Goal: Task Accomplishment & Management: Complete application form

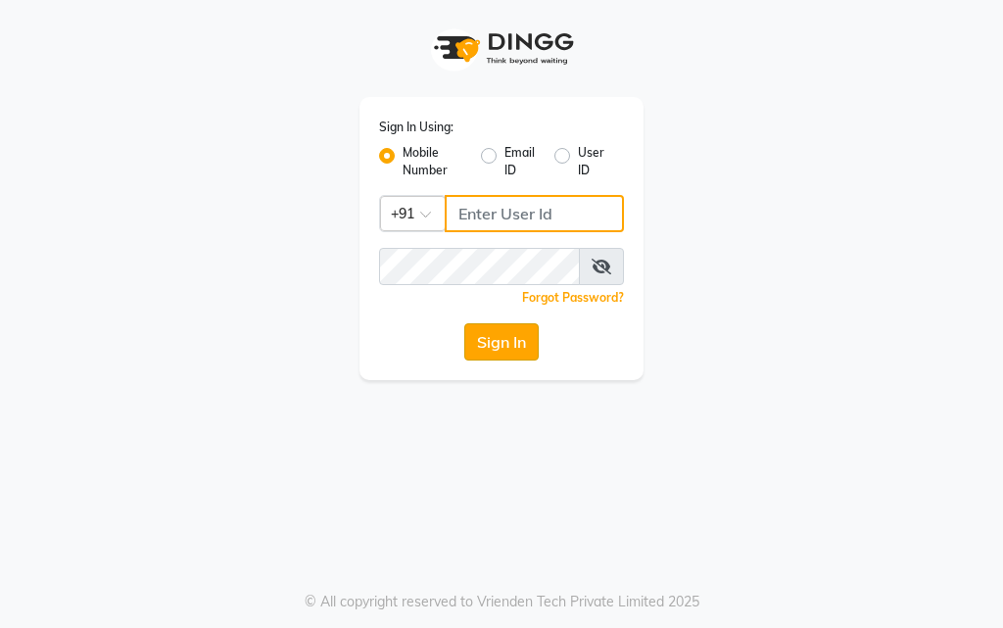
type input "9179177749"
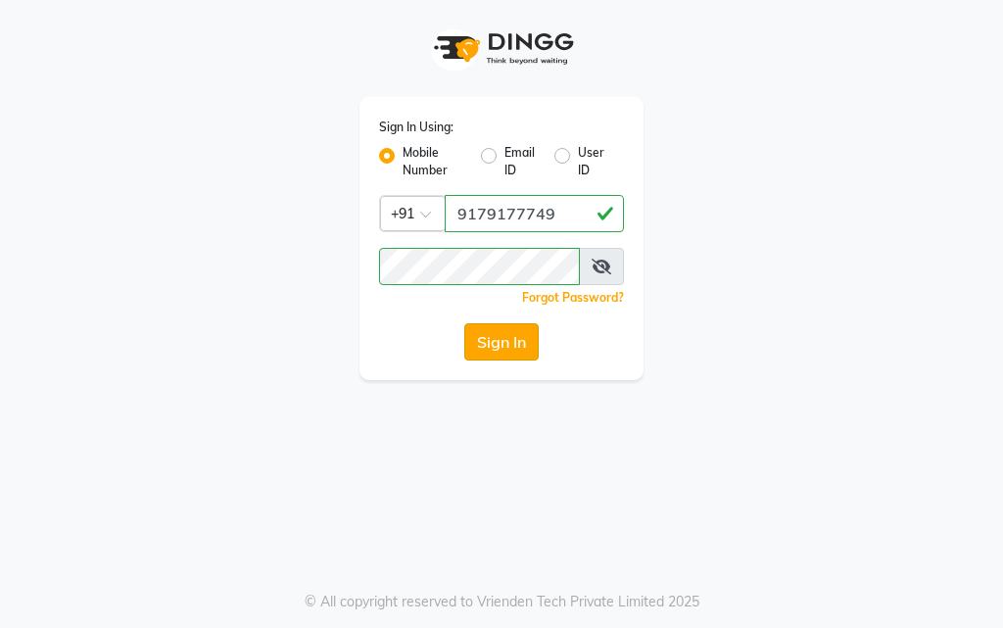
click at [502, 340] on button "Sign In" at bounding box center [501, 341] width 74 height 37
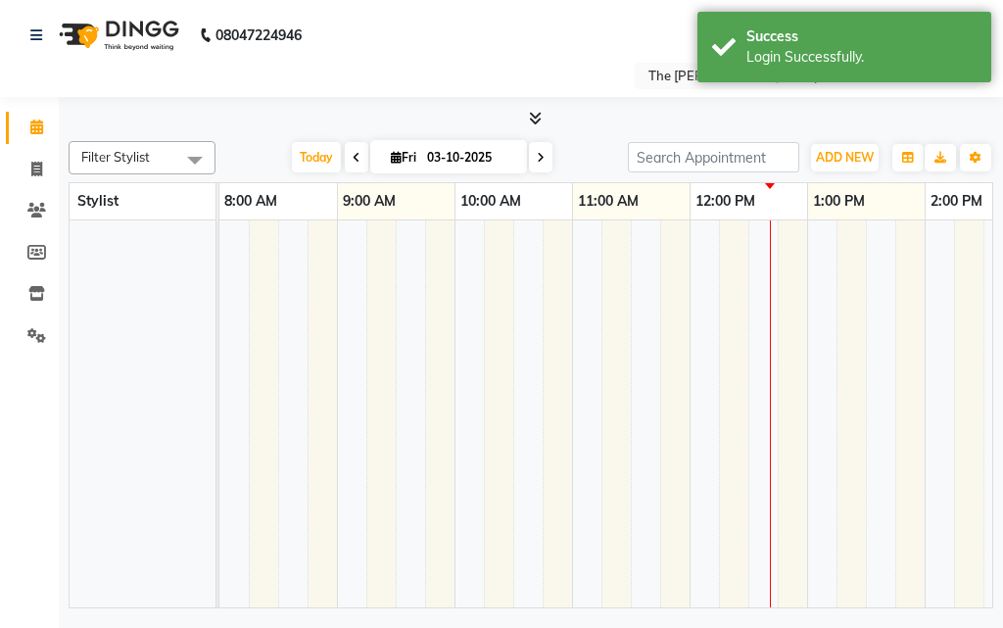
select select "en"
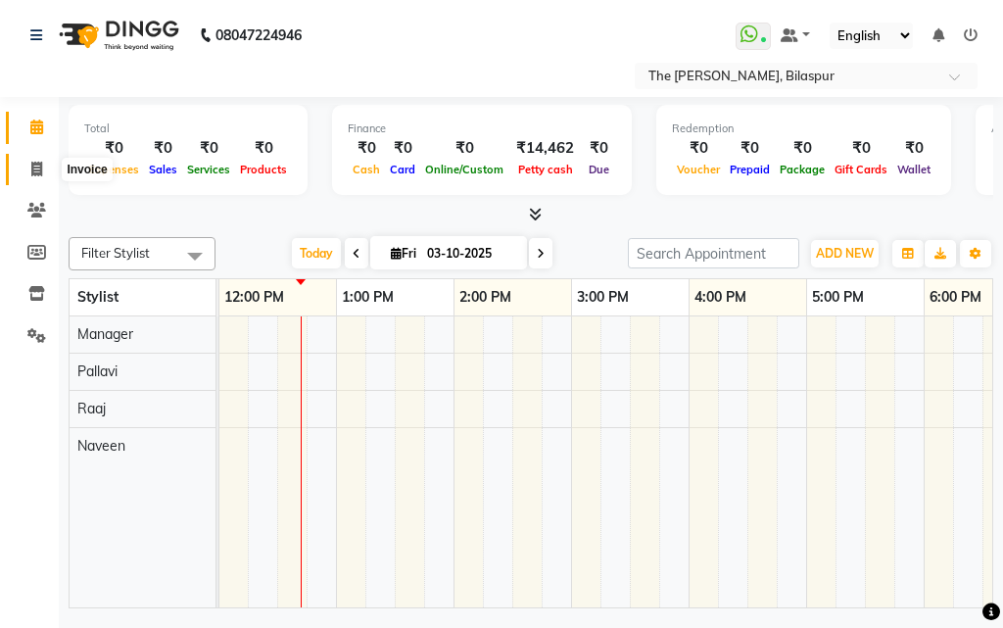
click at [37, 166] on icon at bounding box center [36, 169] width 11 height 15
select select "service"
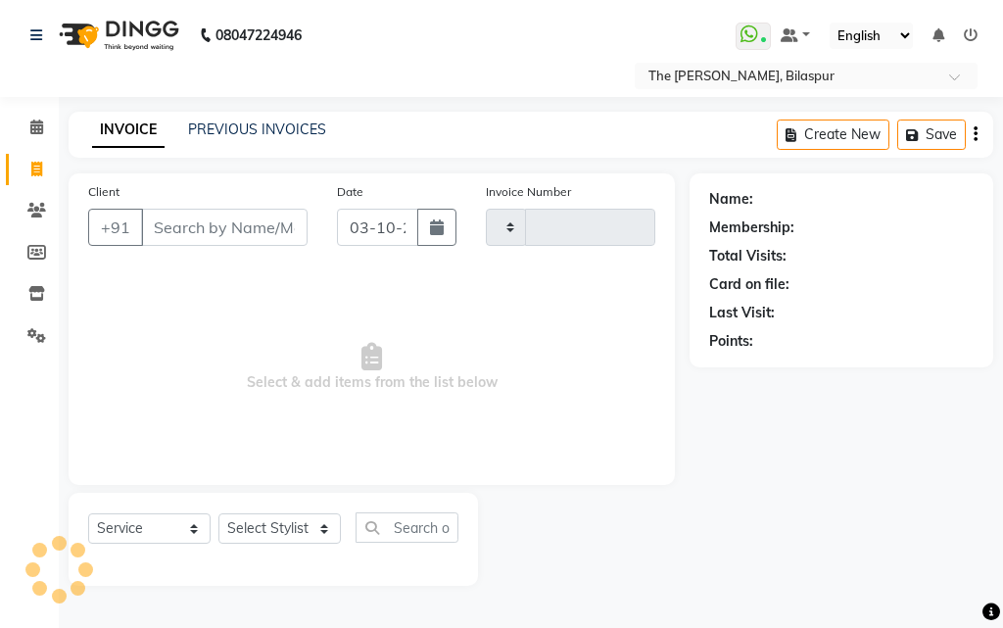
type input "1071"
select select "6473"
select select "63556"
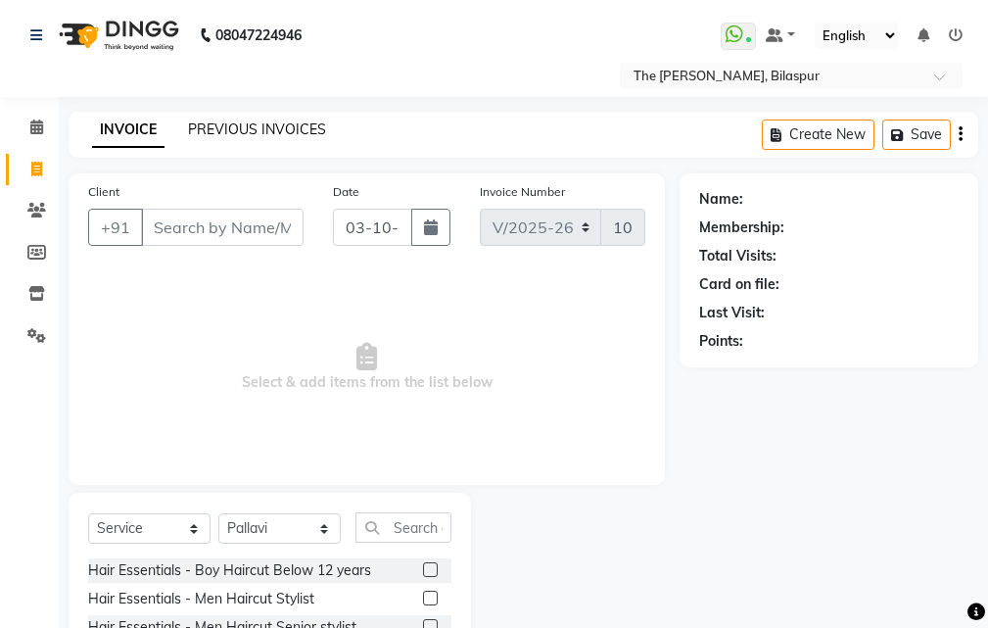
click at [236, 128] on link "PREVIOUS INVOICES" at bounding box center [257, 129] width 138 height 18
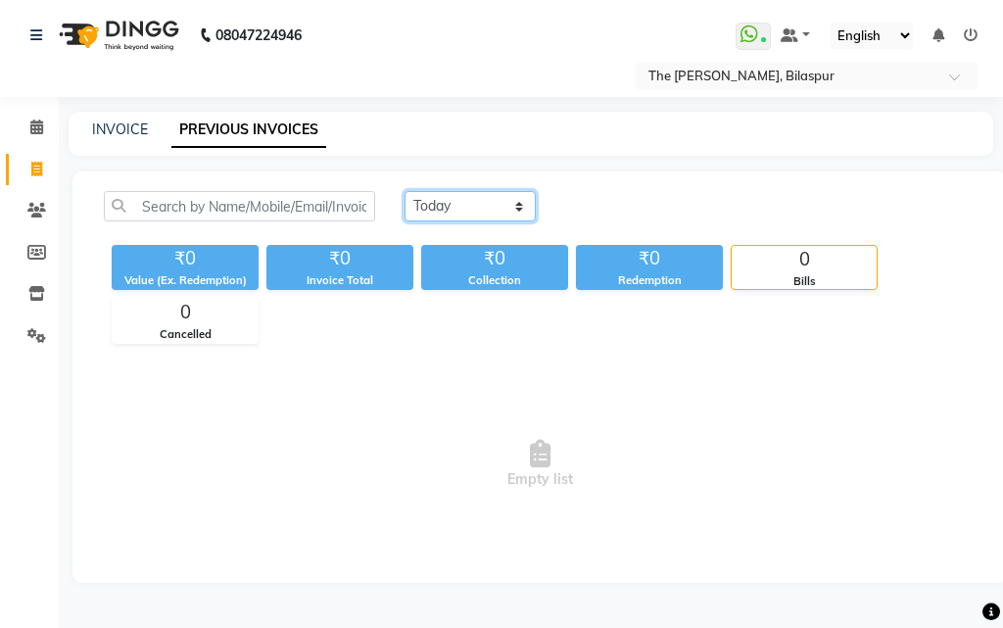
click at [460, 208] on select "[DATE] [DATE] Custom Range" at bounding box center [469, 206] width 131 height 30
select select "[DATE]"
click at [404, 191] on select "[DATE] [DATE] Custom Range" at bounding box center [469, 206] width 131 height 30
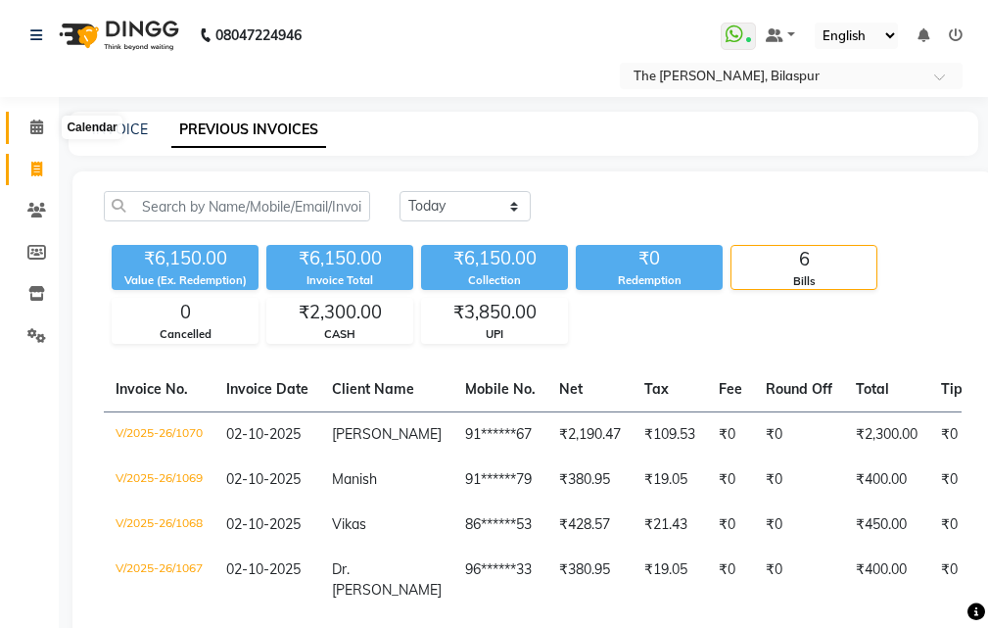
click at [41, 136] on span at bounding box center [37, 128] width 34 height 23
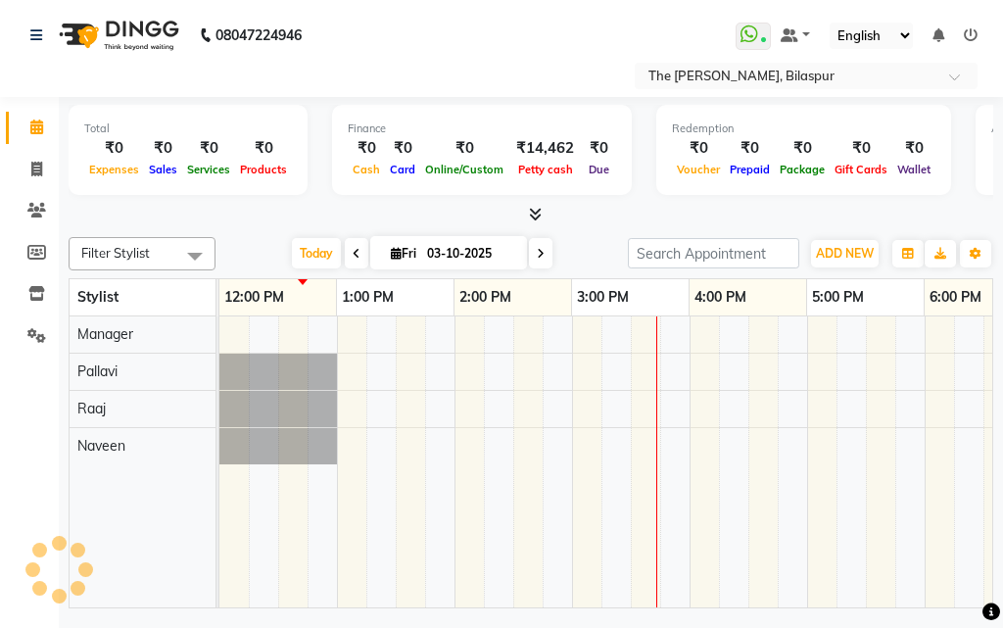
scroll to position [0, 354]
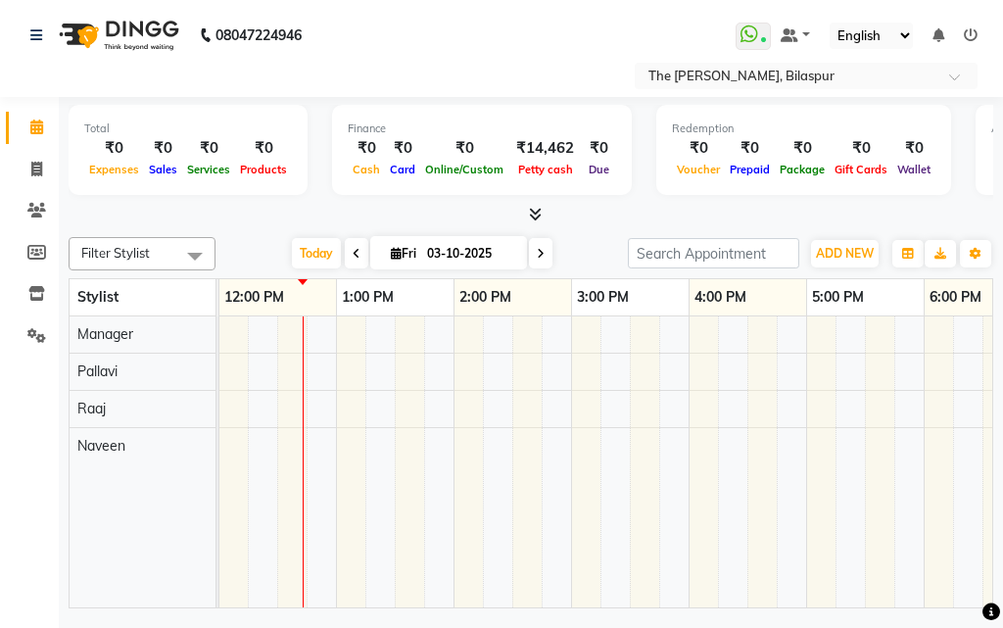
click at [358, 247] on span at bounding box center [357, 253] width 24 height 30
type input "02-10-2025"
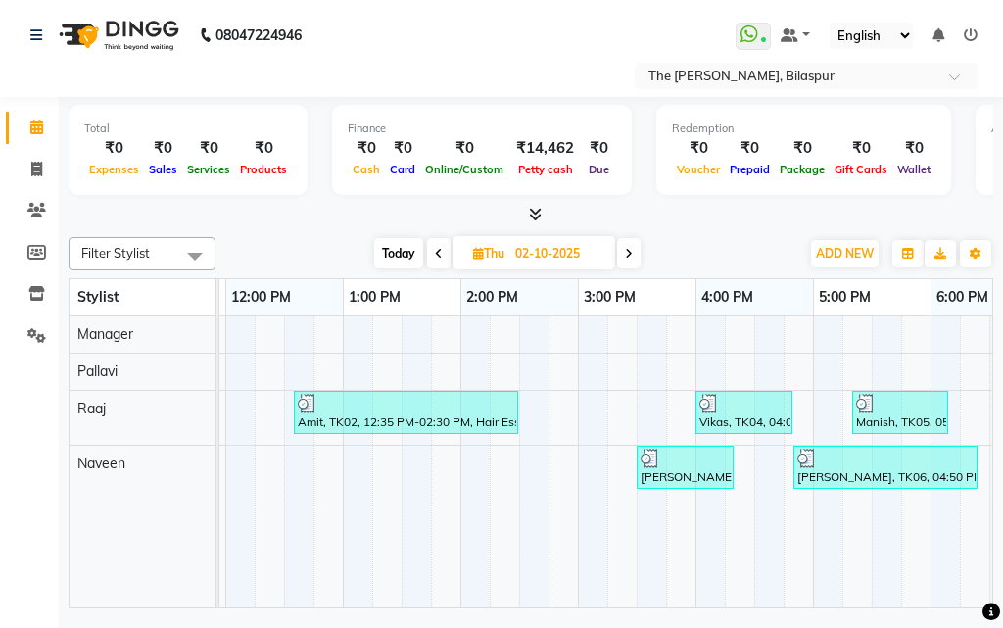
scroll to position [0, 0]
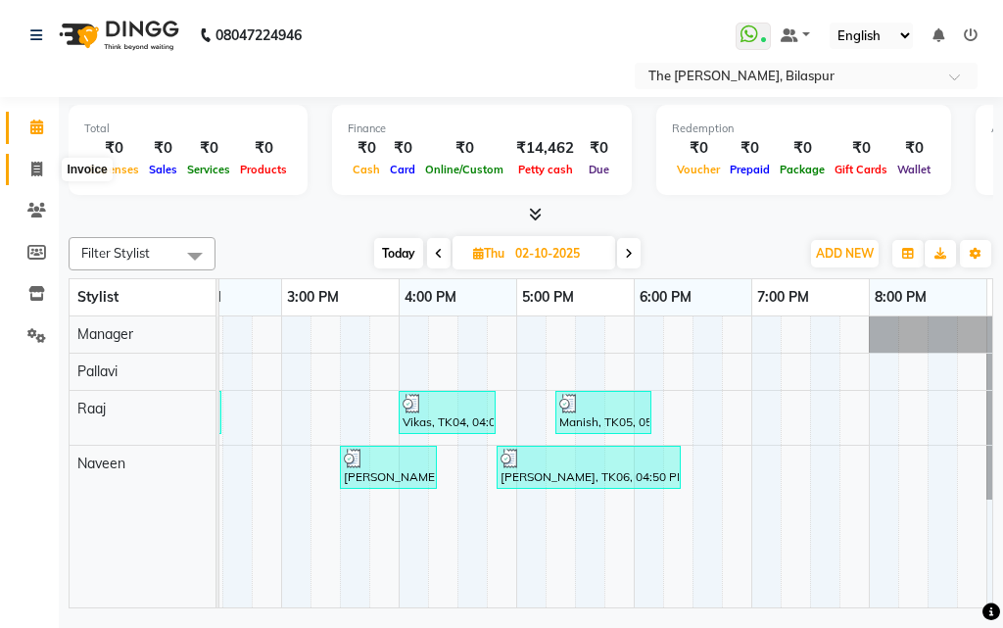
click at [40, 175] on icon at bounding box center [36, 169] width 11 height 15
select select "service"
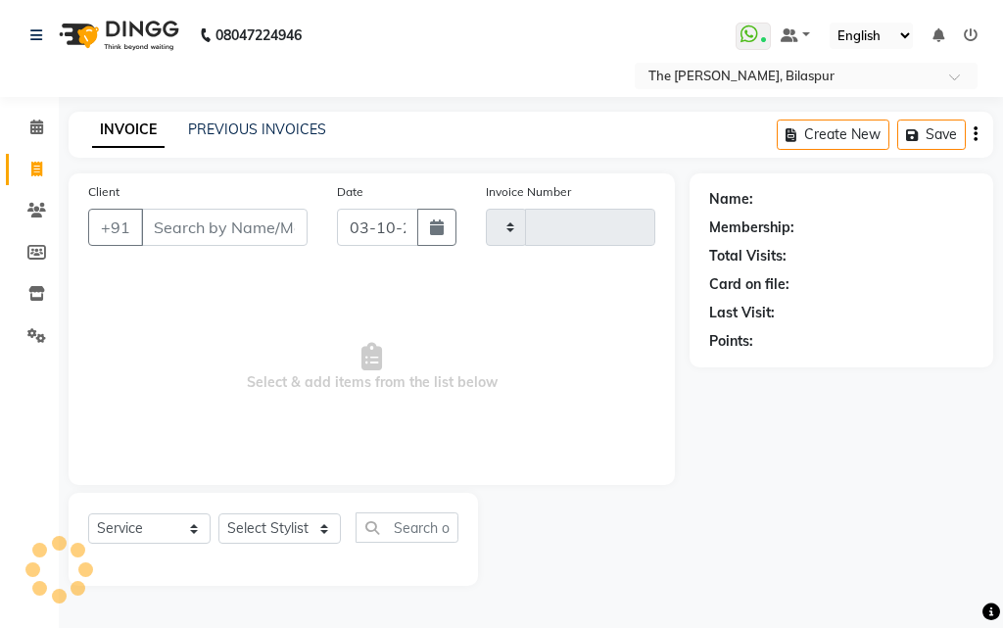
type input "1071"
select select "6473"
click at [291, 128] on link "PREVIOUS INVOICES" at bounding box center [257, 129] width 138 height 18
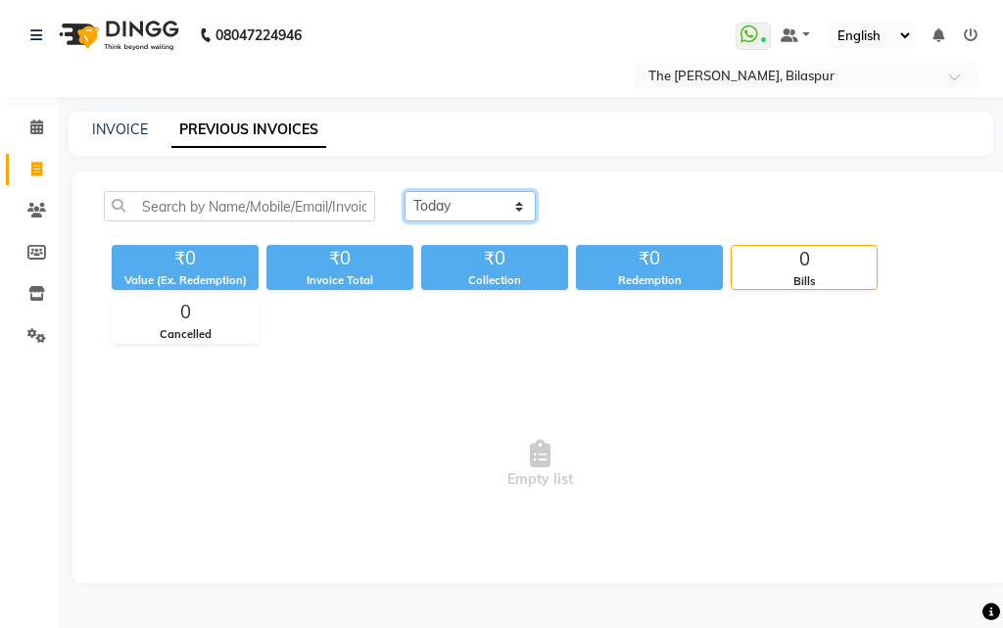
click at [459, 193] on select "[DATE] [DATE] Custom Range" at bounding box center [469, 206] width 131 height 30
select select "[DATE]"
click at [404, 191] on select "[DATE] [DATE] Custom Range" at bounding box center [469, 206] width 131 height 30
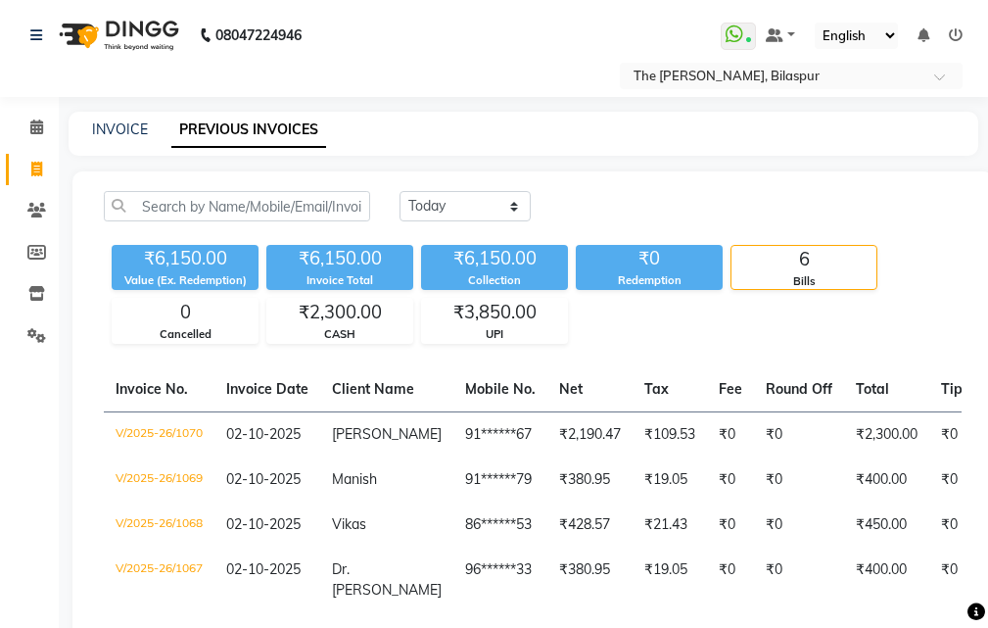
select select "service"
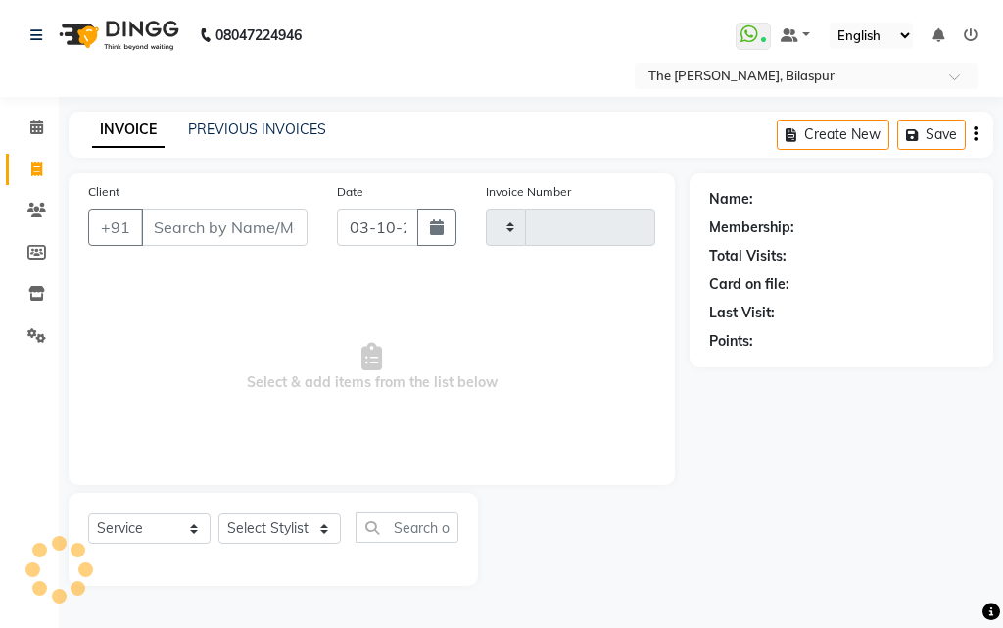
type input "1071"
select select "6473"
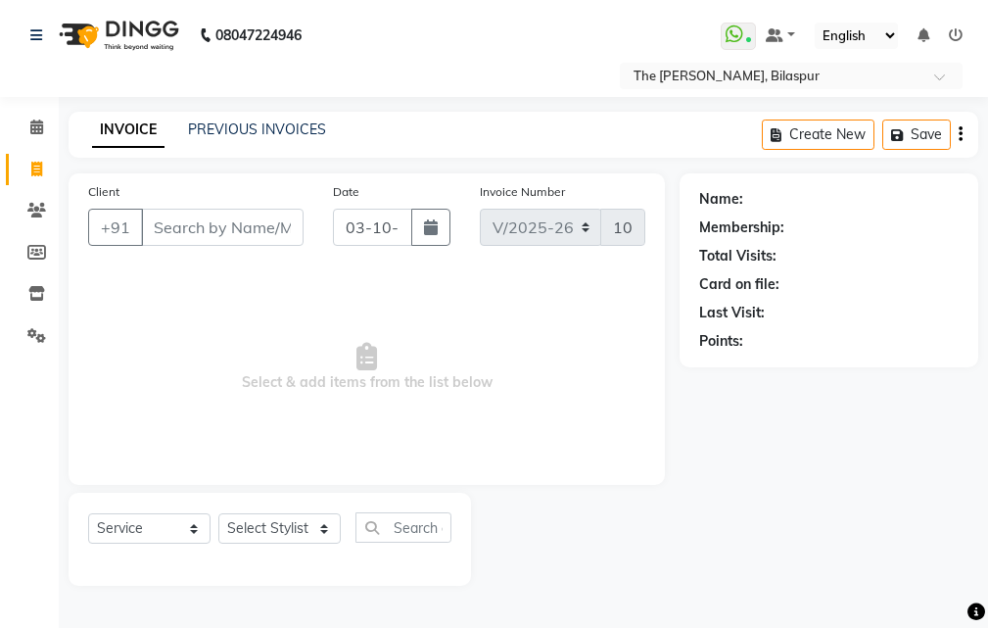
select select "63556"
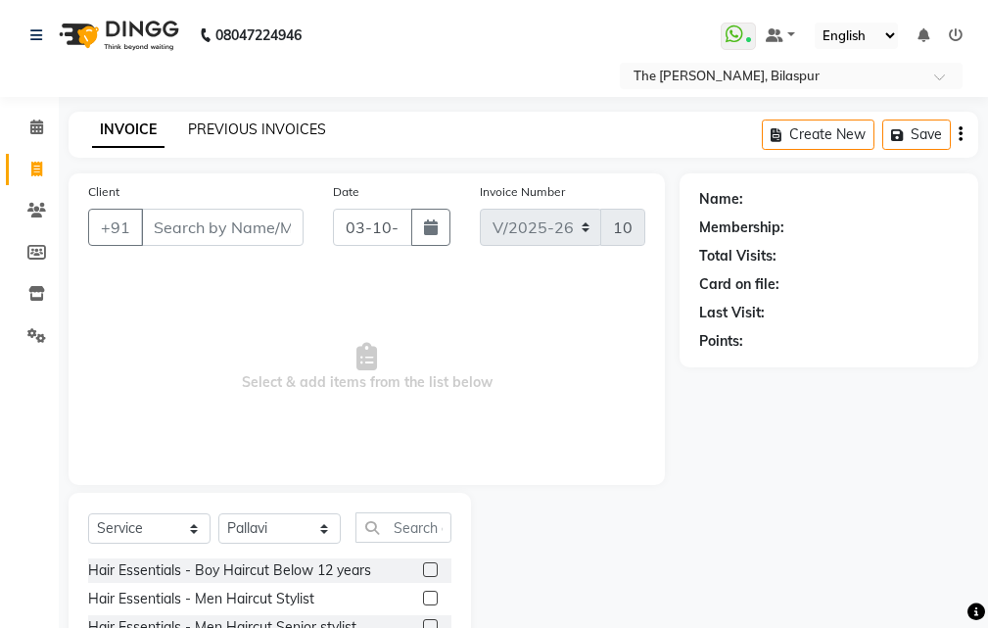
click at [284, 139] on div "INVOICE PREVIOUS INVOICES Create New Save" at bounding box center [524, 135] width 910 height 46
click at [289, 128] on link "PREVIOUS INVOICES" at bounding box center [257, 129] width 138 height 18
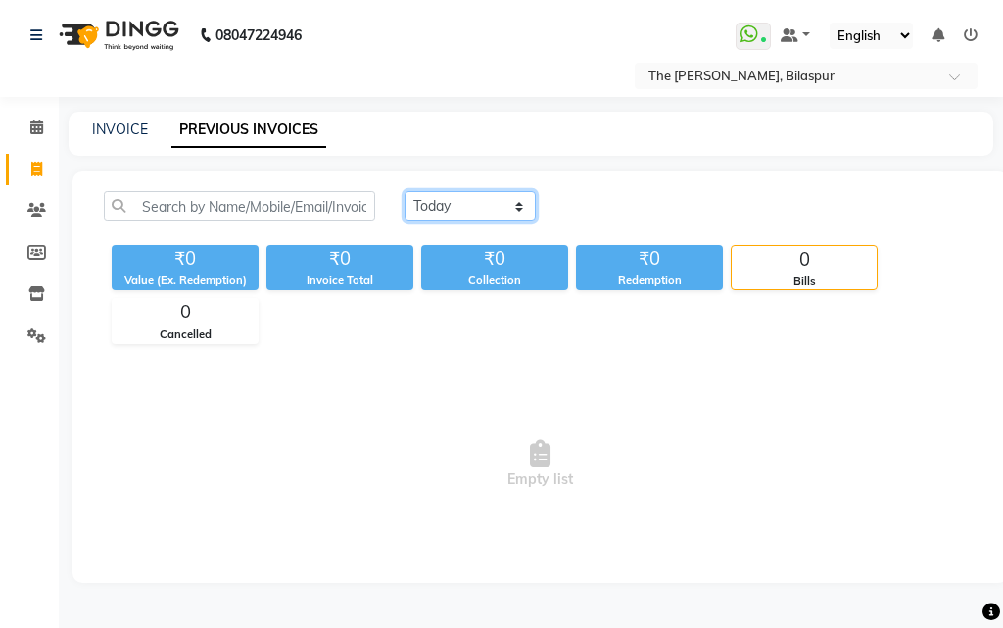
click at [454, 207] on select "[DATE] [DATE] Custom Range" at bounding box center [469, 206] width 131 height 30
select select "[DATE]"
click at [404, 191] on select "[DATE] [DATE] Custom Range" at bounding box center [469, 206] width 131 height 30
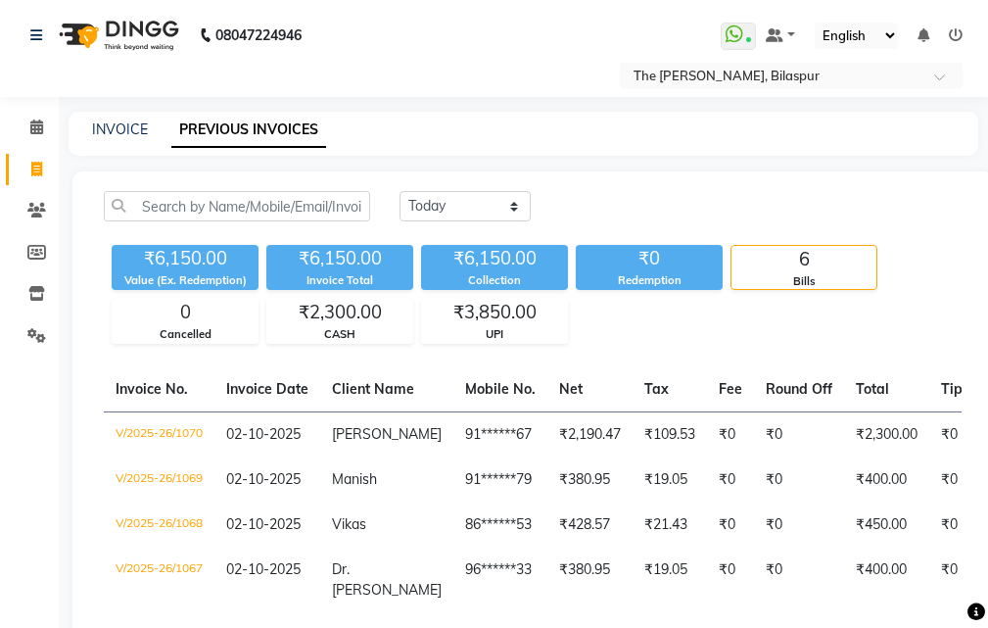
click at [154, 121] on div "INVOICE PREVIOUS INVOICES" at bounding box center [524, 134] width 910 height 44
click at [118, 125] on link "INVOICE" at bounding box center [120, 129] width 56 height 18
select select "service"
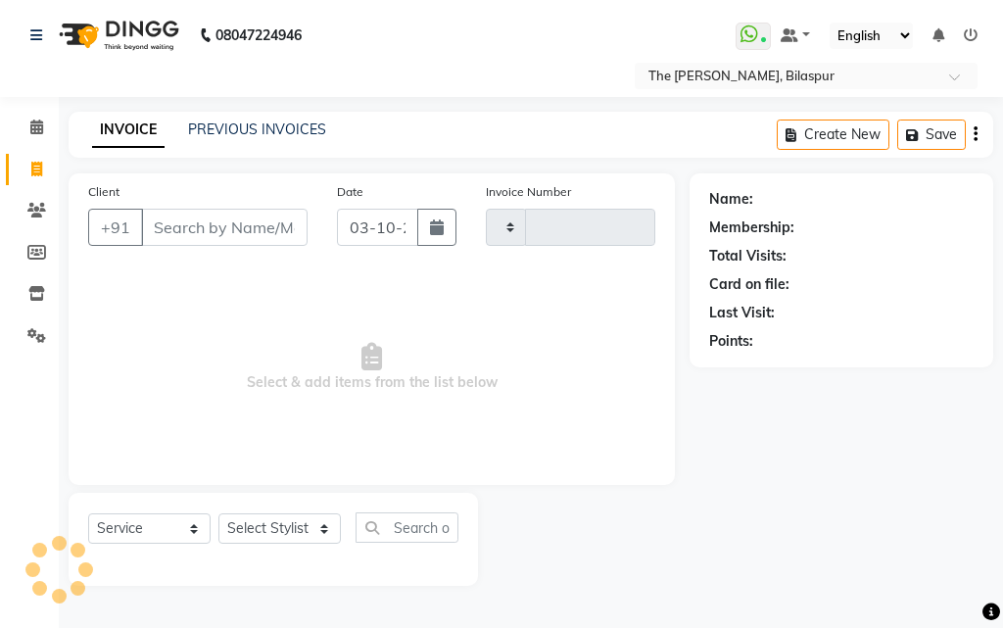
type input "1071"
select select "6473"
click at [35, 126] on icon at bounding box center [36, 126] width 13 height 15
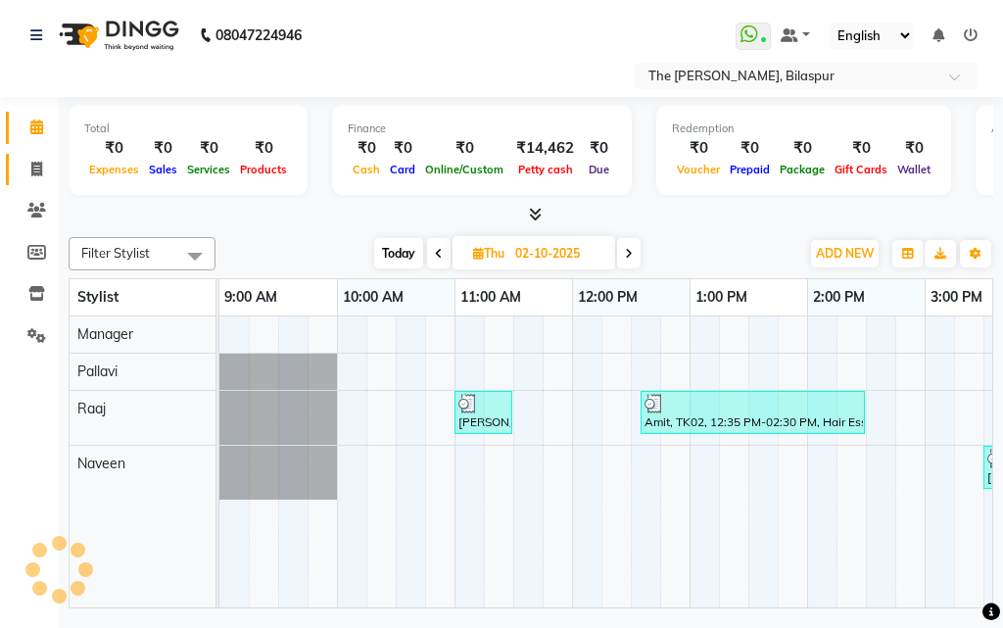
click at [38, 171] on icon at bounding box center [36, 169] width 11 height 15
select select "service"
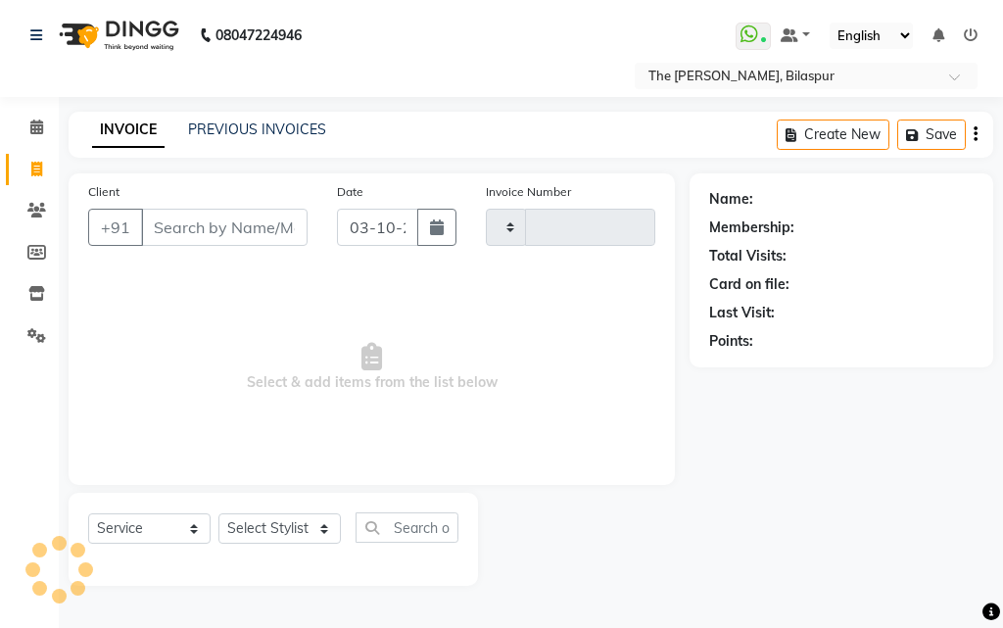
type input "1071"
select select "6473"
select select "63556"
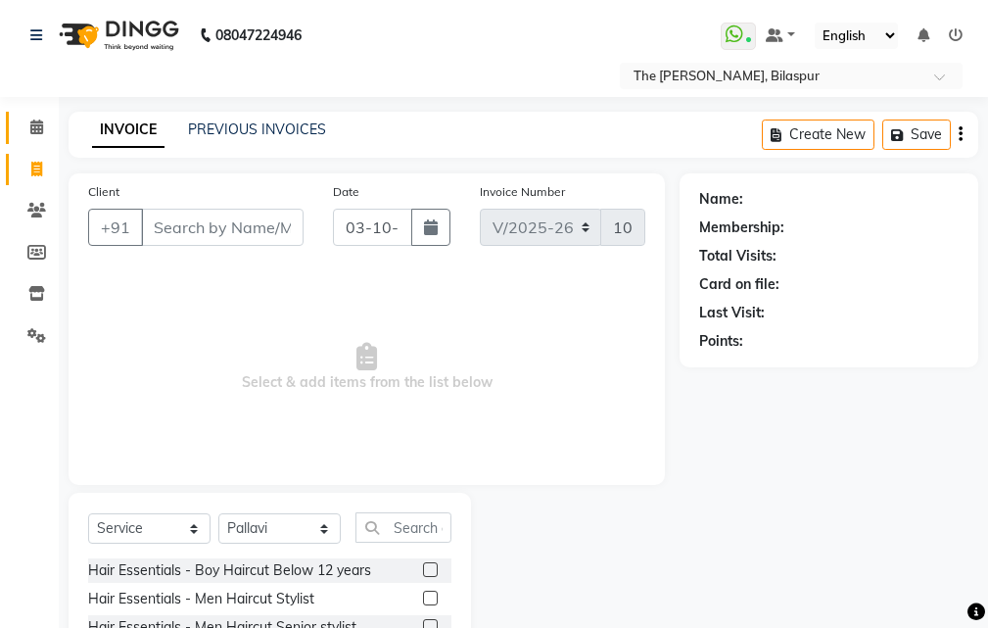
click at [38, 116] on link "Calendar" at bounding box center [29, 128] width 47 height 32
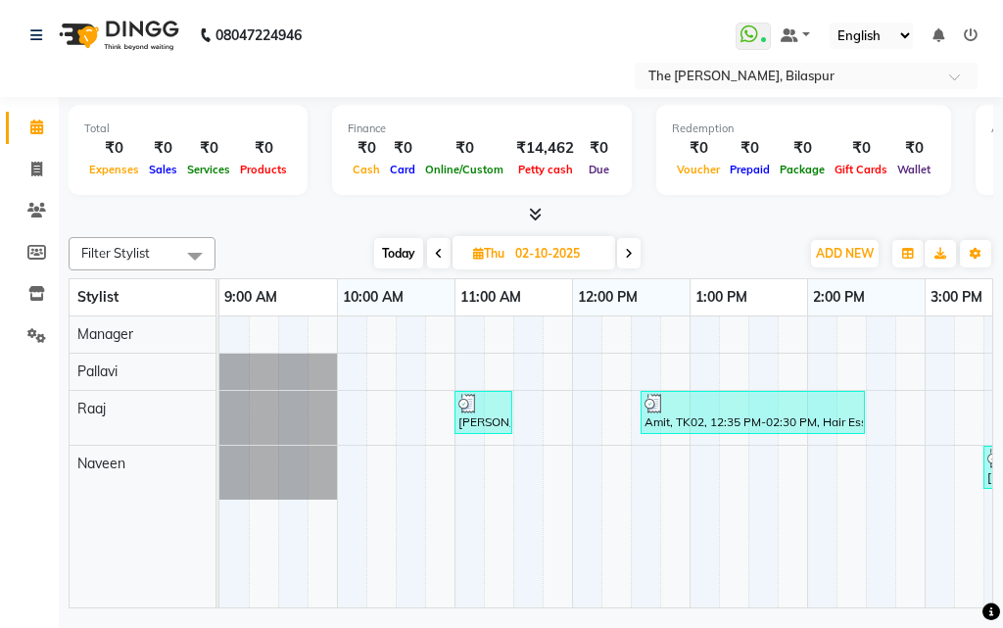
click at [633, 254] on icon at bounding box center [629, 254] width 8 height 12
type input "03-10-2025"
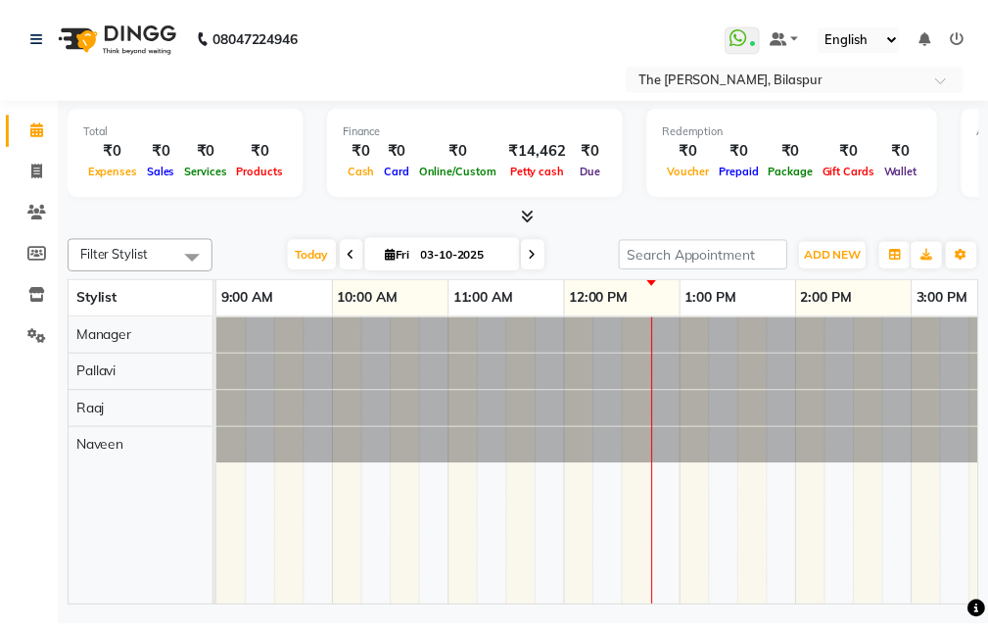
scroll to position [0, 354]
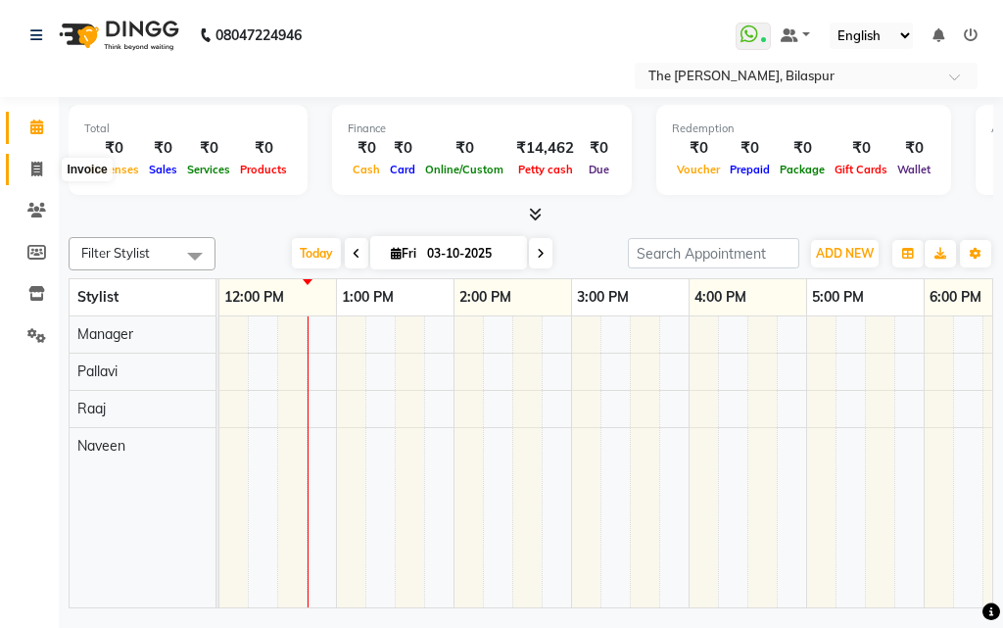
click at [29, 165] on span at bounding box center [37, 170] width 34 height 23
select select "service"
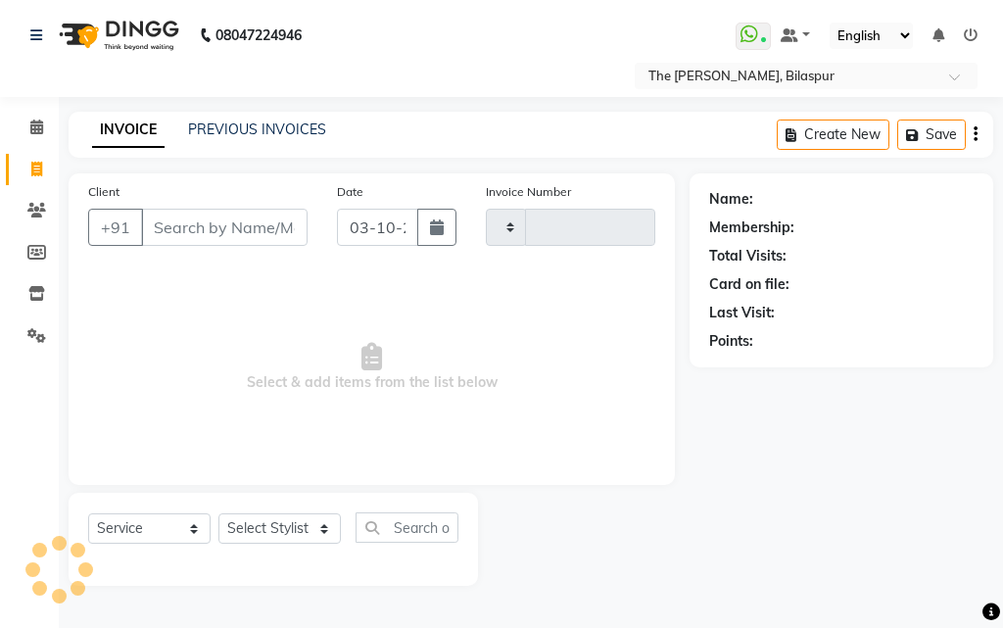
type input "1071"
select select "6473"
click at [227, 230] on input "Client" at bounding box center [224, 227] width 166 height 37
select select "63556"
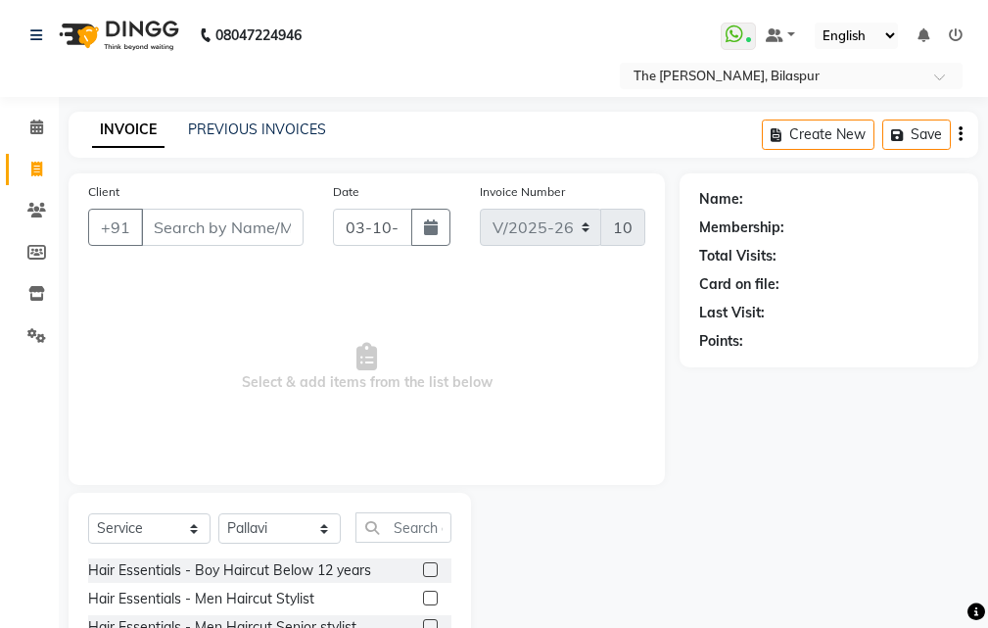
click at [243, 218] on input "Client" at bounding box center [222, 227] width 163 height 37
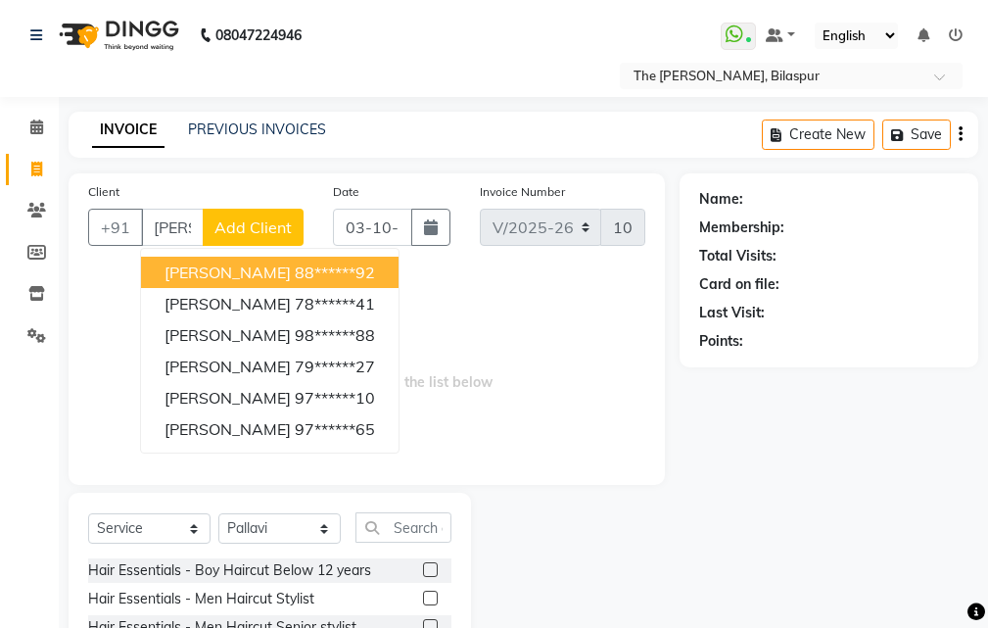
scroll to position [0, 7]
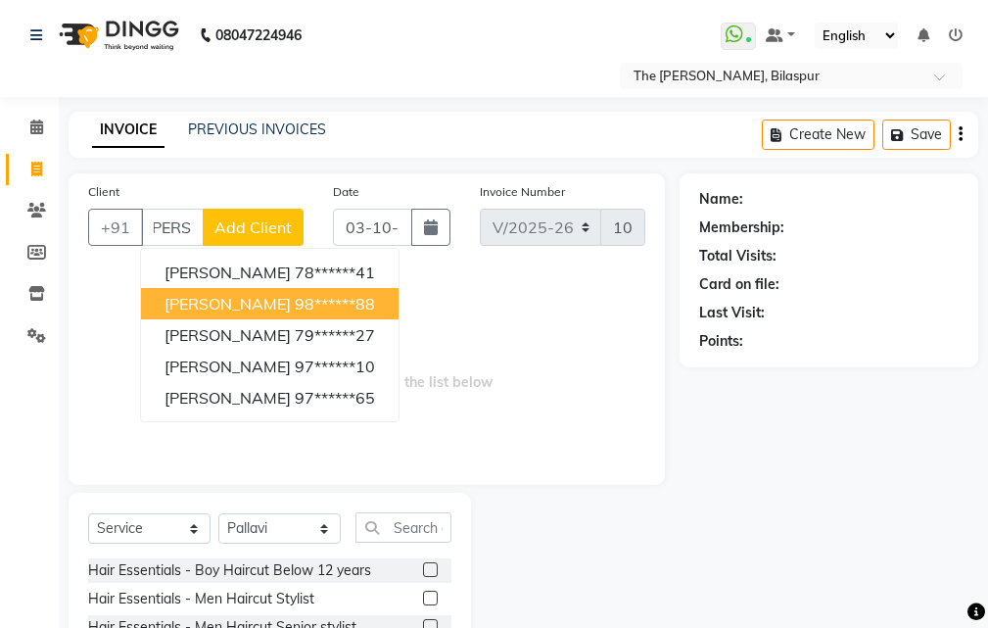
click at [256, 309] on span "[PERSON_NAME]" at bounding box center [228, 304] width 126 height 20
type input "98******88"
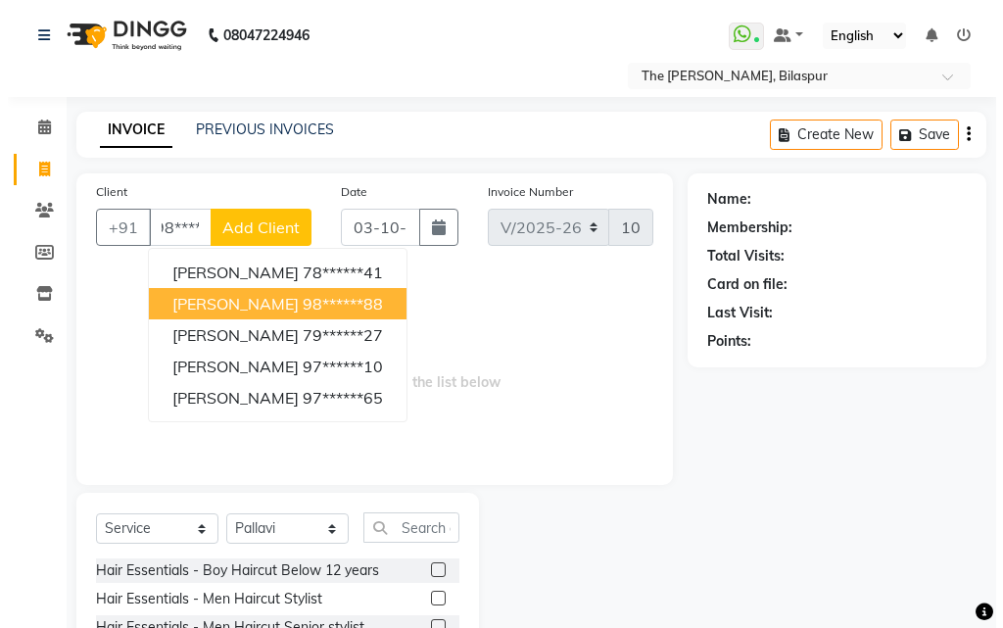
scroll to position [0, 0]
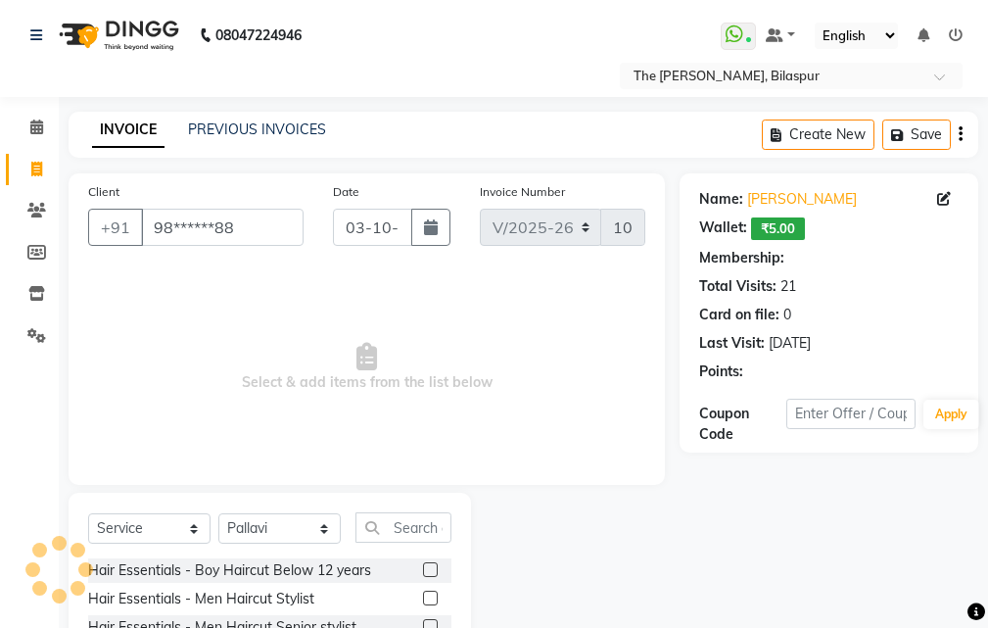
select select "1: Object"
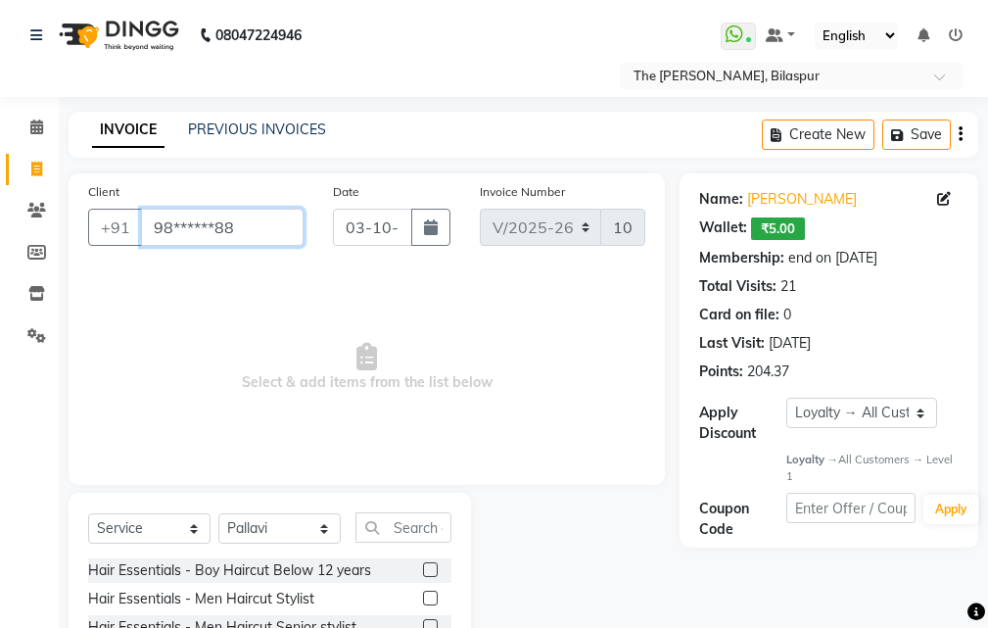
click at [283, 228] on input "98******88" at bounding box center [222, 227] width 163 height 37
click at [945, 198] on icon at bounding box center [944, 199] width 14 height 14
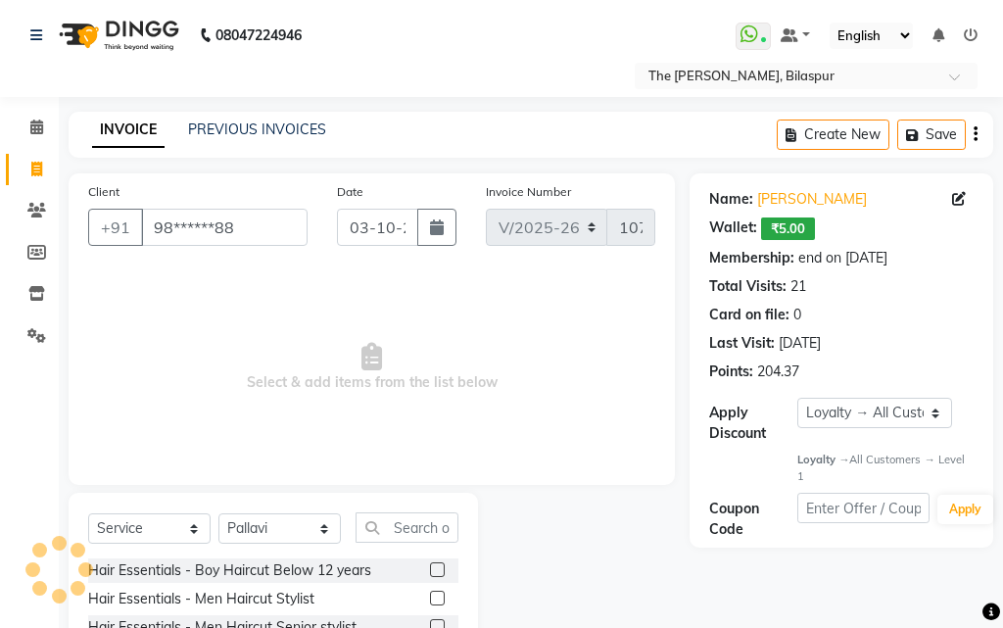
select select "14"
select select "08"
select select "2024"
select select "[DEMOGRAPHIC_DATA]"
select select "17"
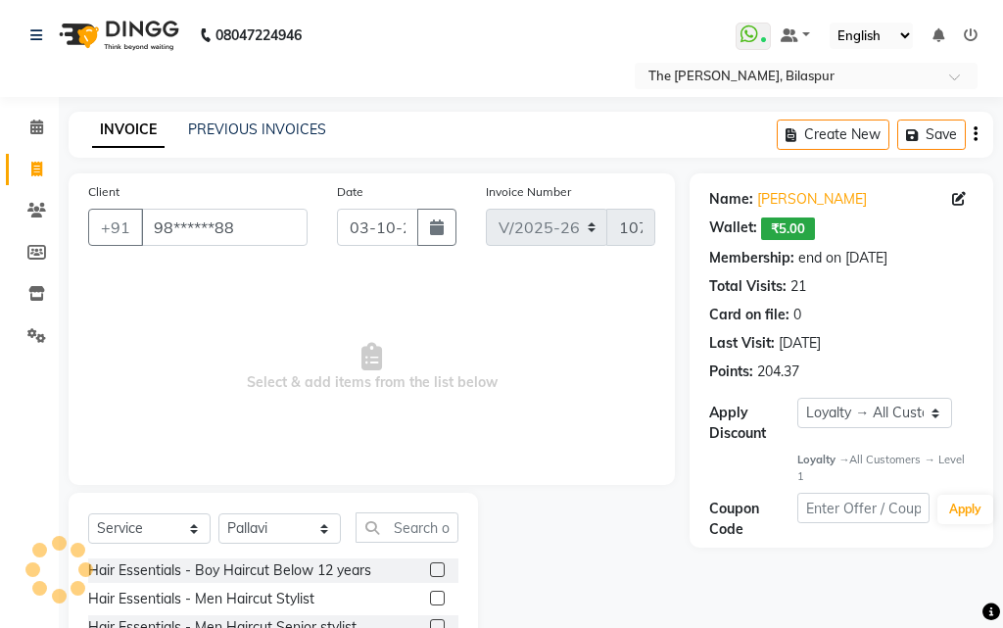
select select "01"
select select "2024"
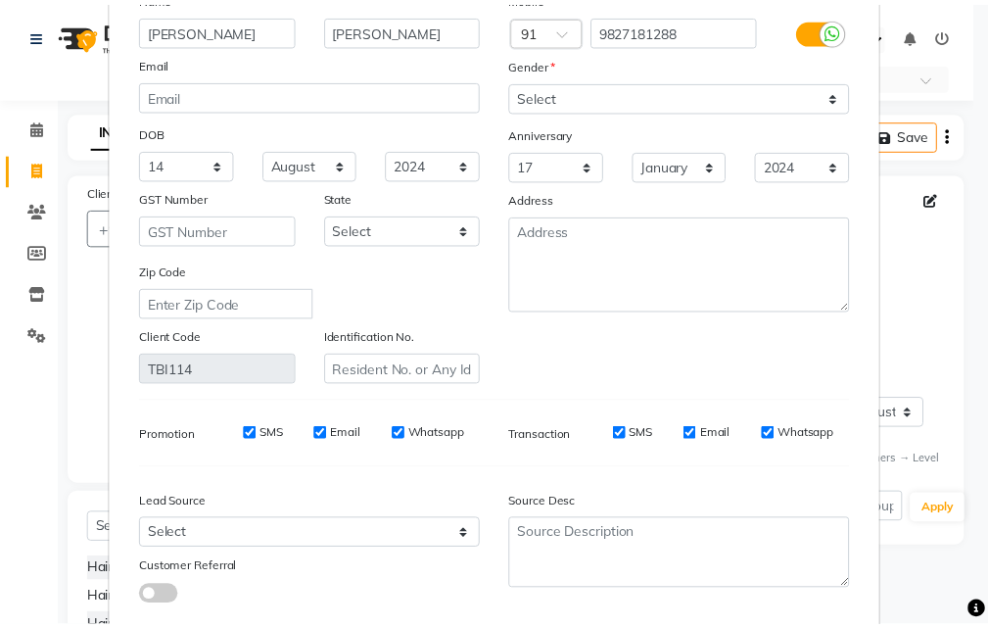
scroll to position [241, 0]
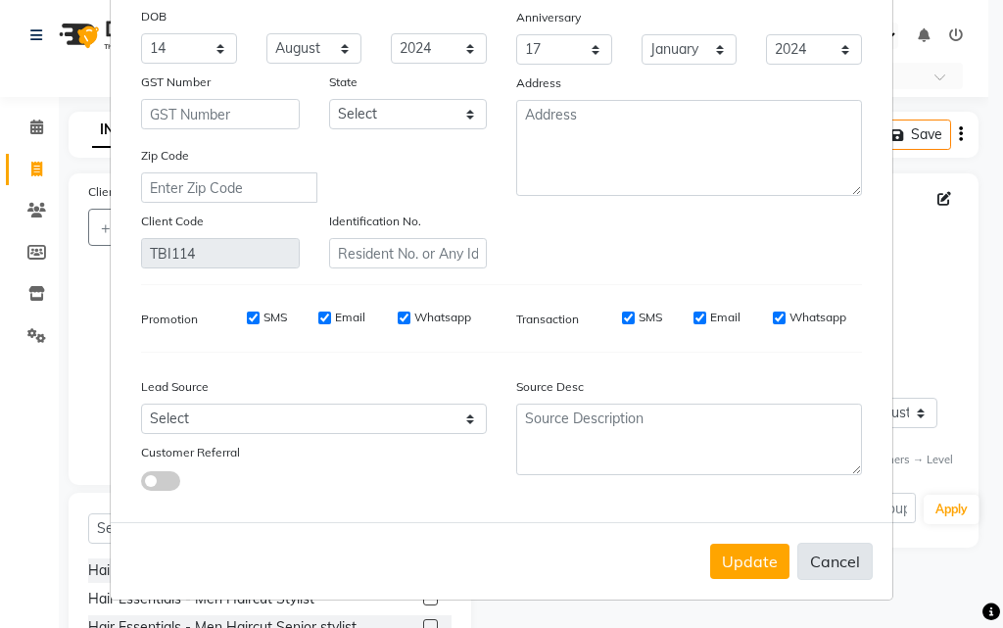
click at [815, 548] on button "Cancel" at bounding box center [834, 561] width 75 height 37
select select
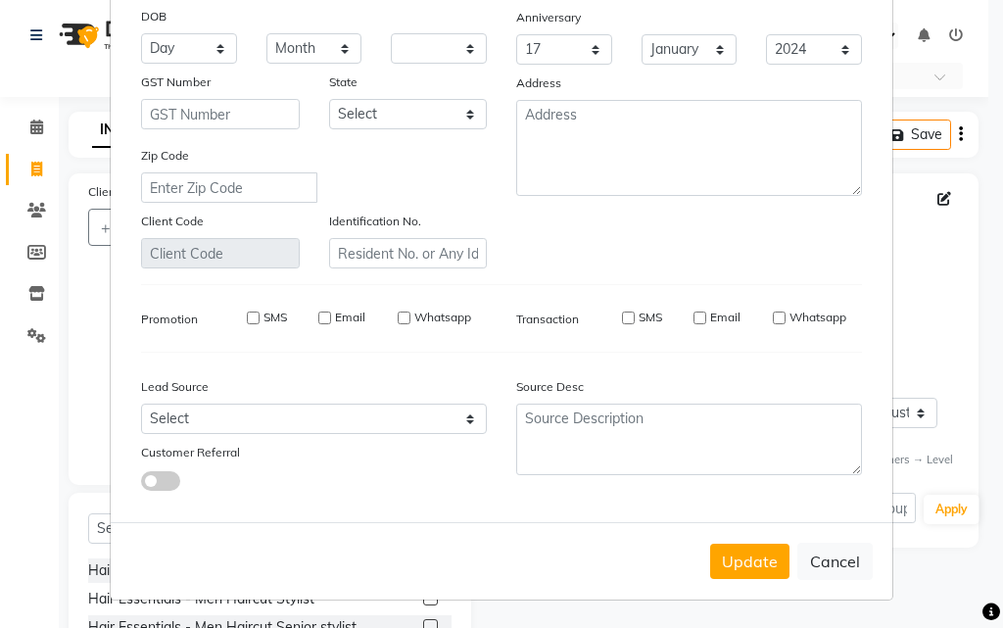
select select
checkbox input "false"
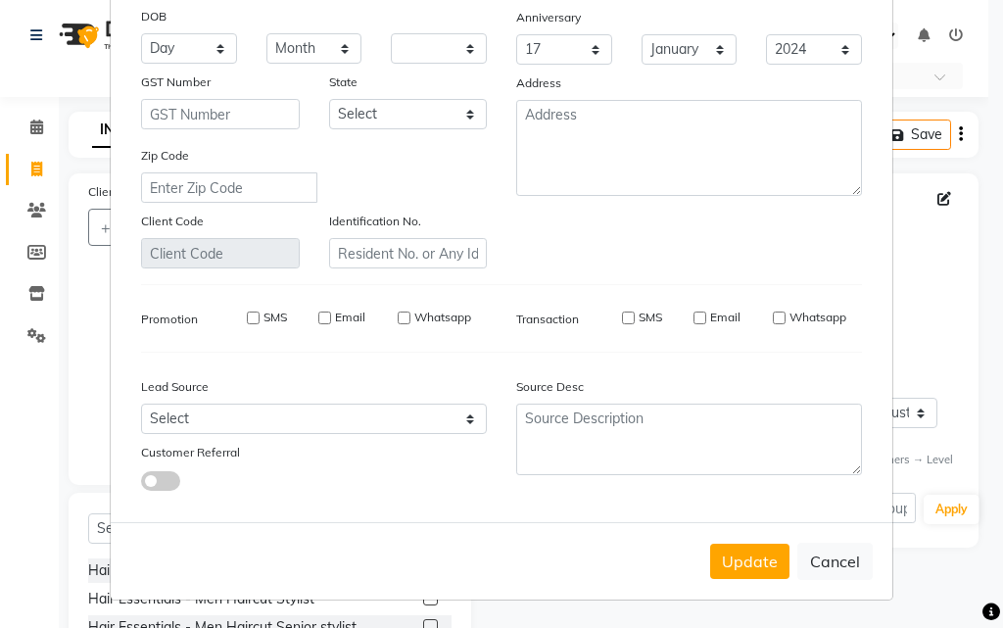
checkbox input "false"
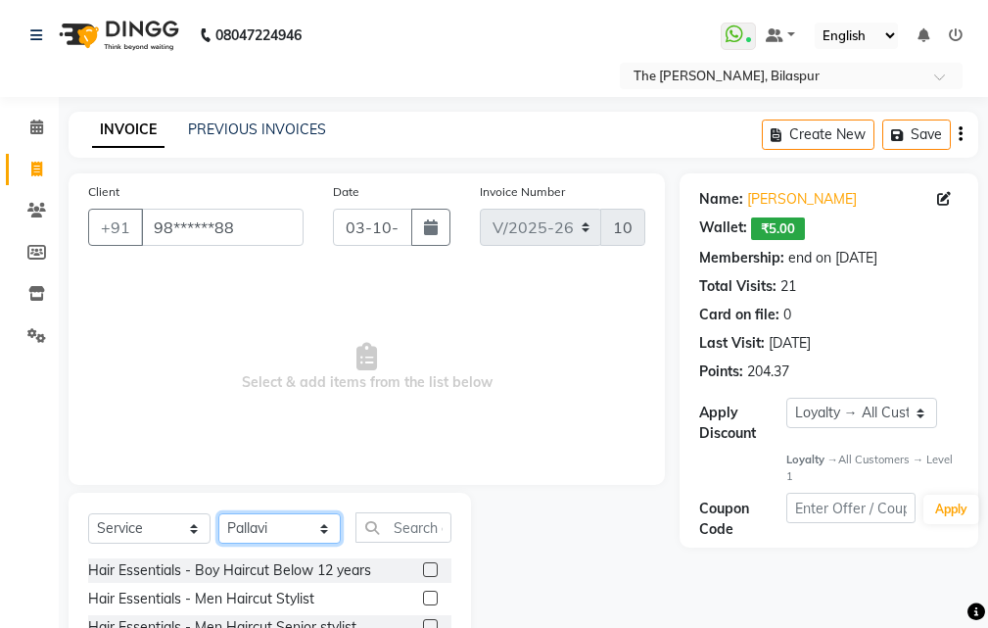
click at [297, 515] on select "Select Stylist Manager [PERSON_NAME][GEOGRAPHIC_DATA] [GEOGRAPHIC_DATA][PERSON_…" at bounding box center [279, 528] width 122 height 30
select select "88211"
click at [218, 513] on select "Select Stylist Manager [PERSON_NAME][GEOGRAPHIC_DATA] [GEOGRAPHIC_DATA][PERSON_…" at bounding box center [279, 528] width 122 height 30
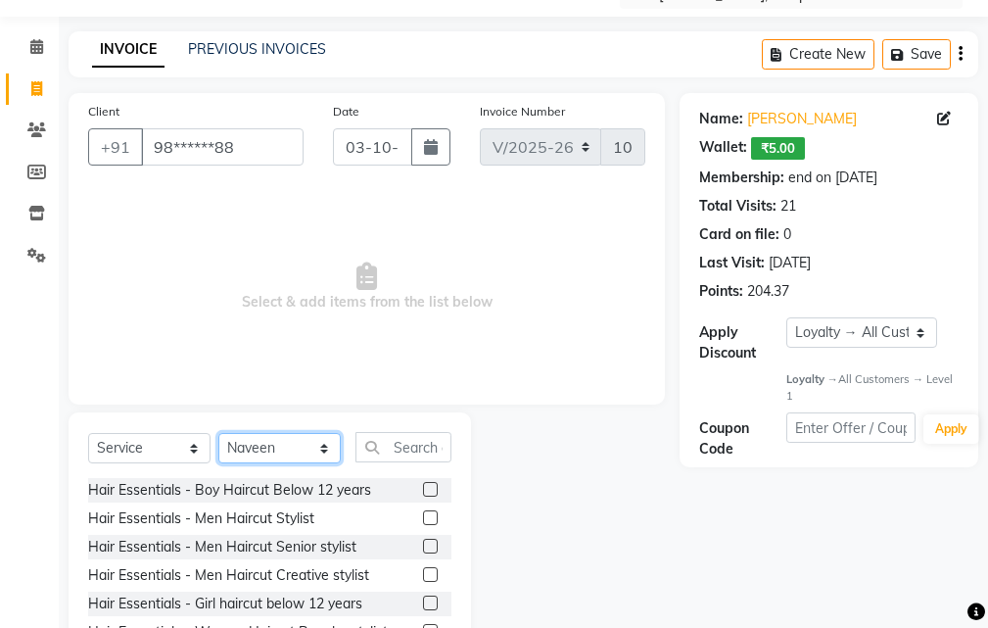
scroll to position [183, 0]
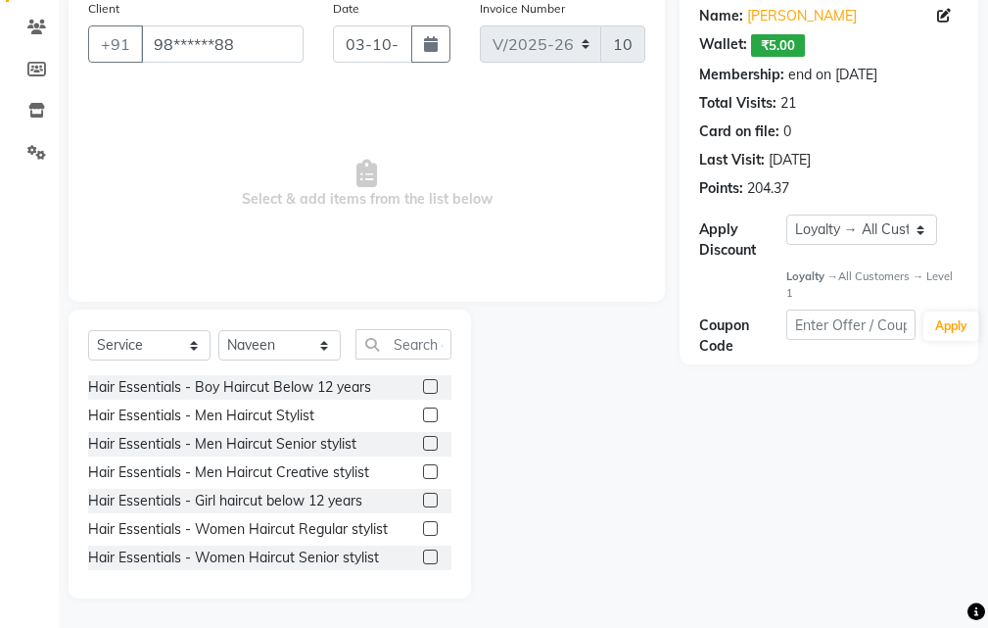
click at [423, 438] on label at bounding box center [430, 443] width 15 height 15
click at [423, 438] on input "checkbox" at bounding box center [429, 444] width 13 height 13
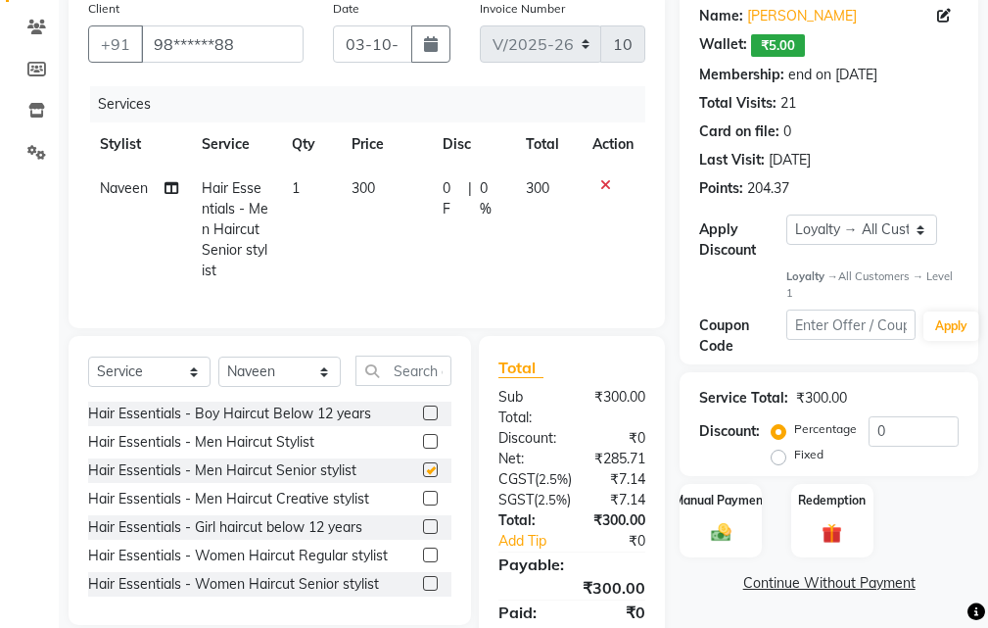
checkbox input "false"
click at [410, 385] on input "text" at bounding box center [404, 371] width 96 height 30
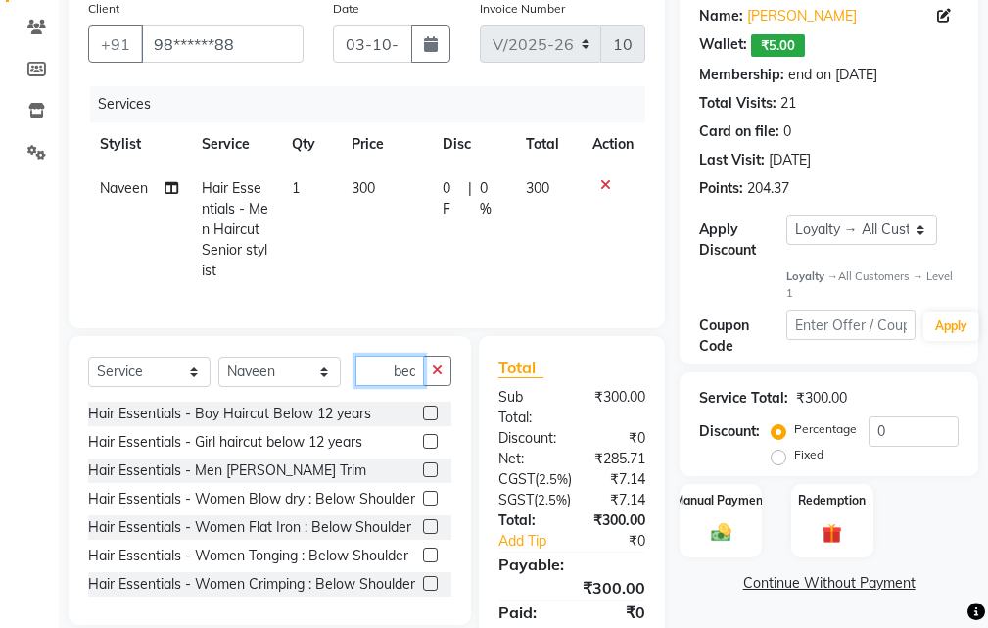
scroll to position [0, 1]
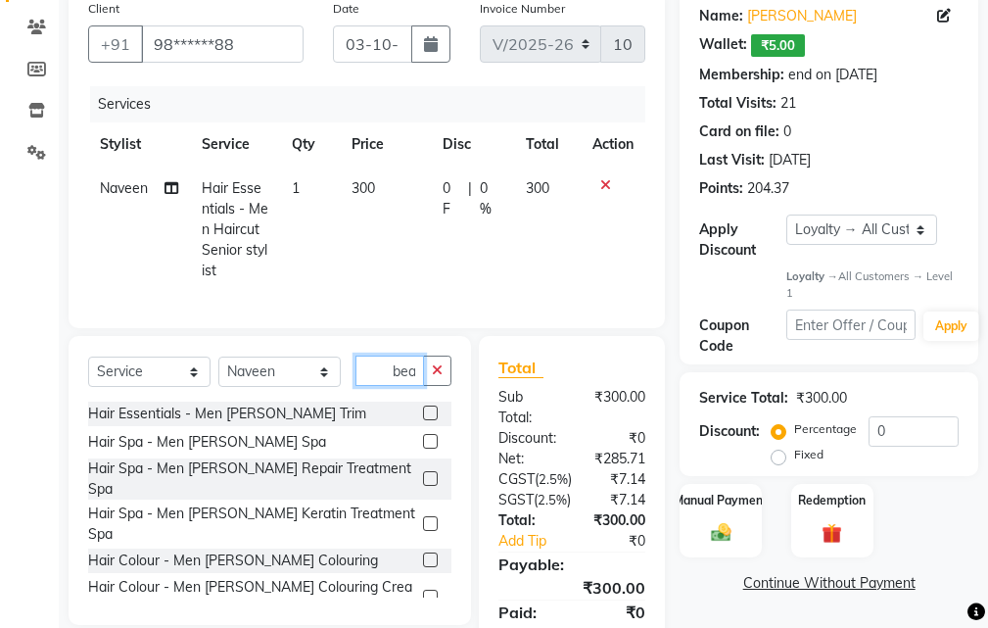
type input "bea"
click at [423, 420] on label at bounding box center [430, 412] width 15 height 15
click at [423, 420] on input "checkbox" at bounding box center [429, 413] width 13 height 13
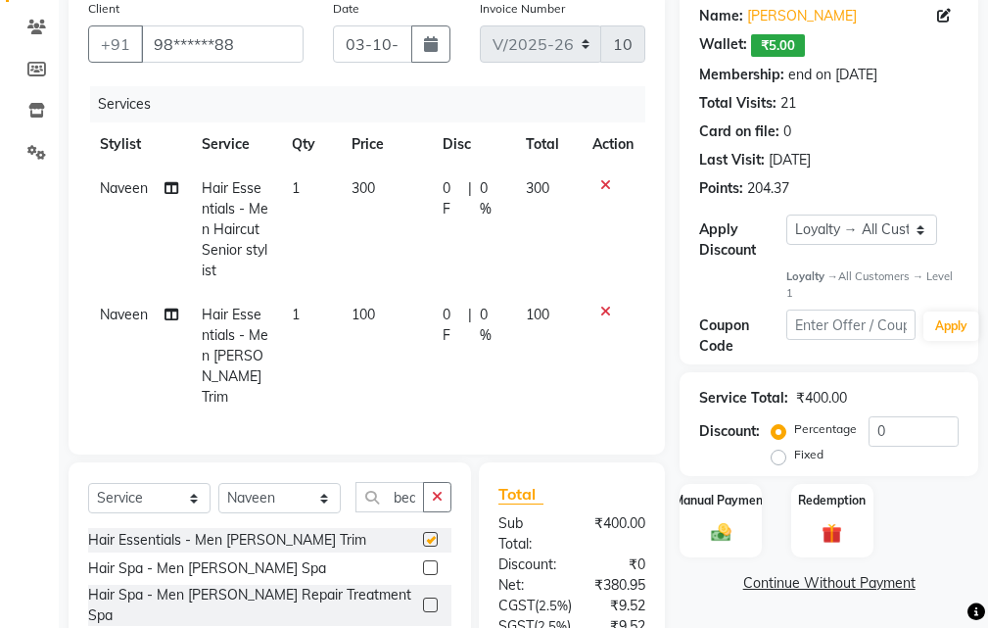
checkbox input "false"
